Goal: Information Seeking & Learning: Learn about a topic

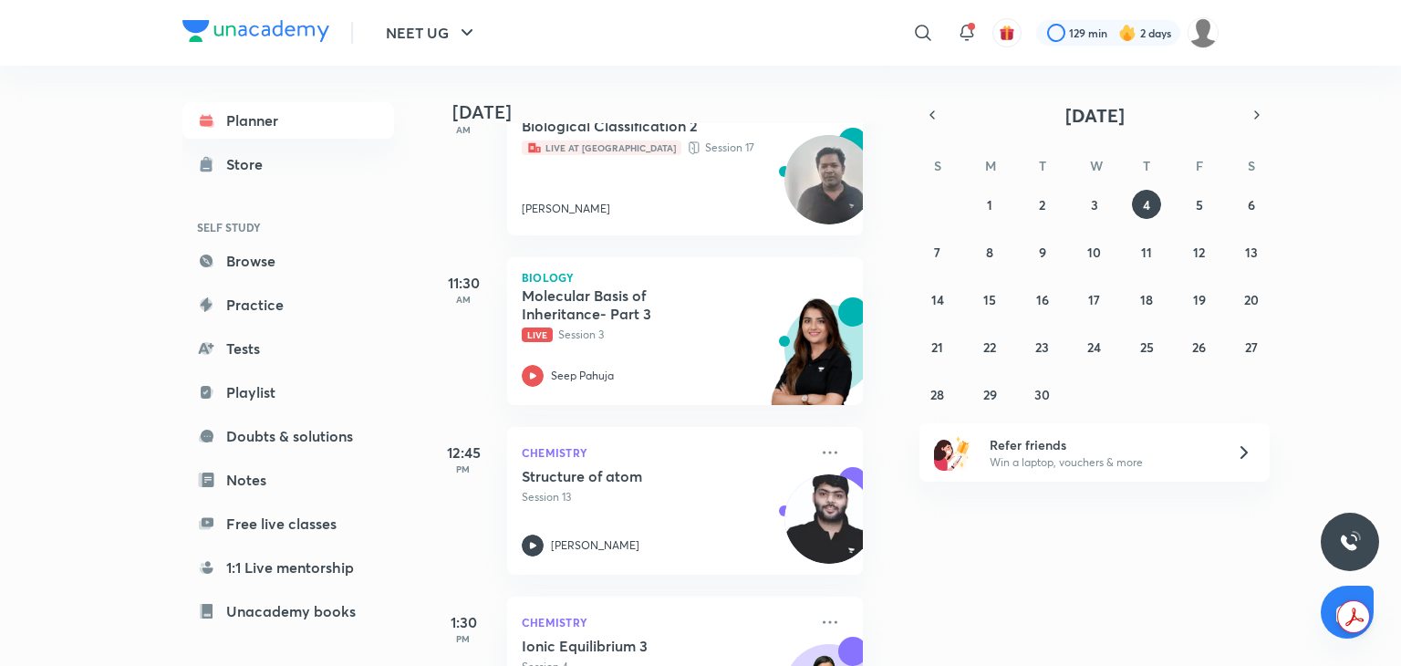
scroll to position [646, 18]
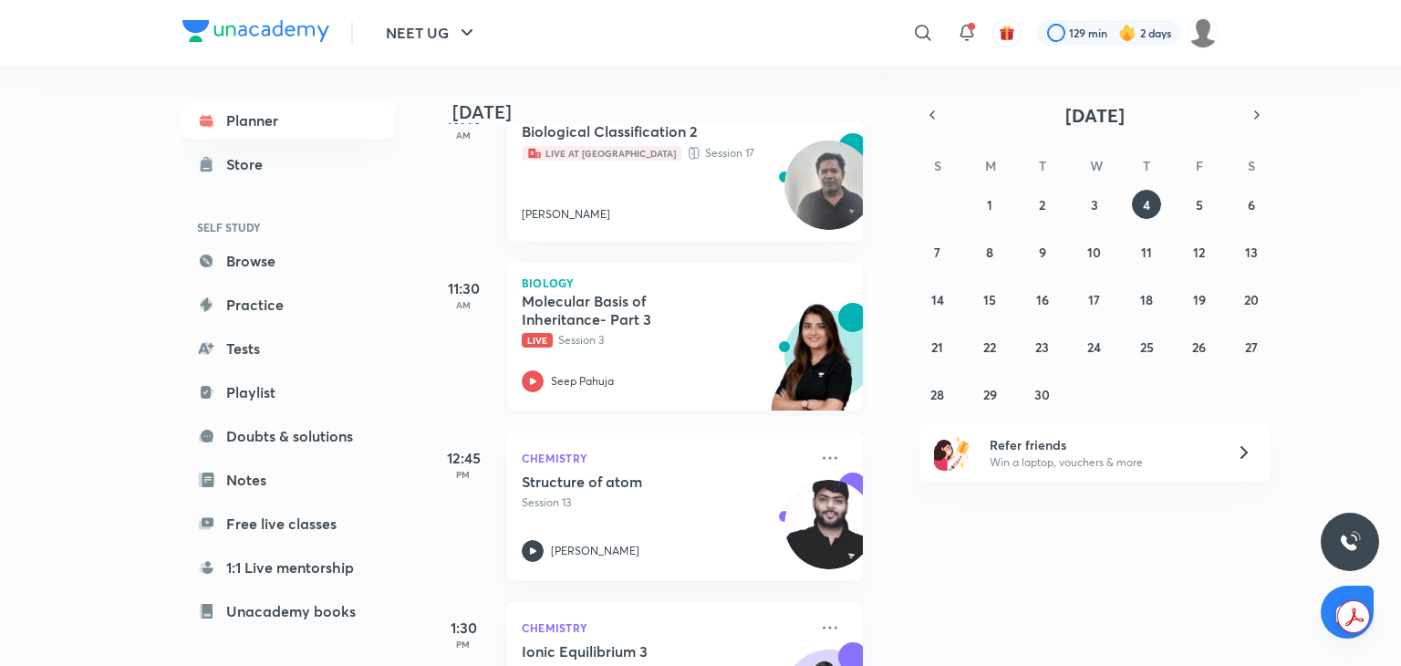
click at [543, 387] on div "Seep Pahuja" at bounding box center [665, 381] width 286 height 22
